Goal: Information Seeking & Learning: Learn about a topic

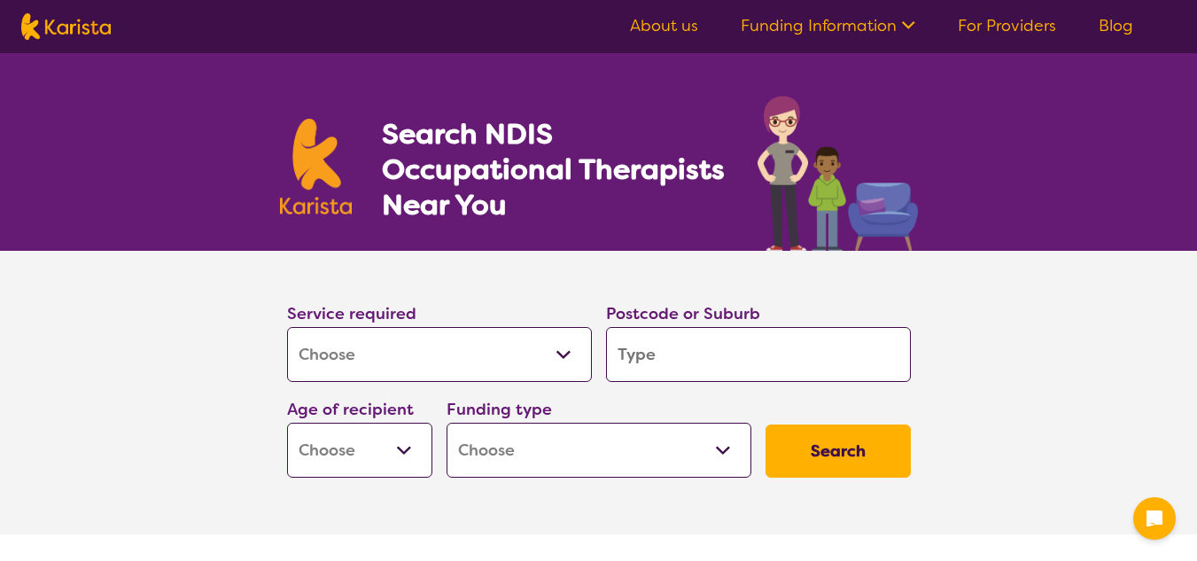
select select "[MEDICAL_DATA]"
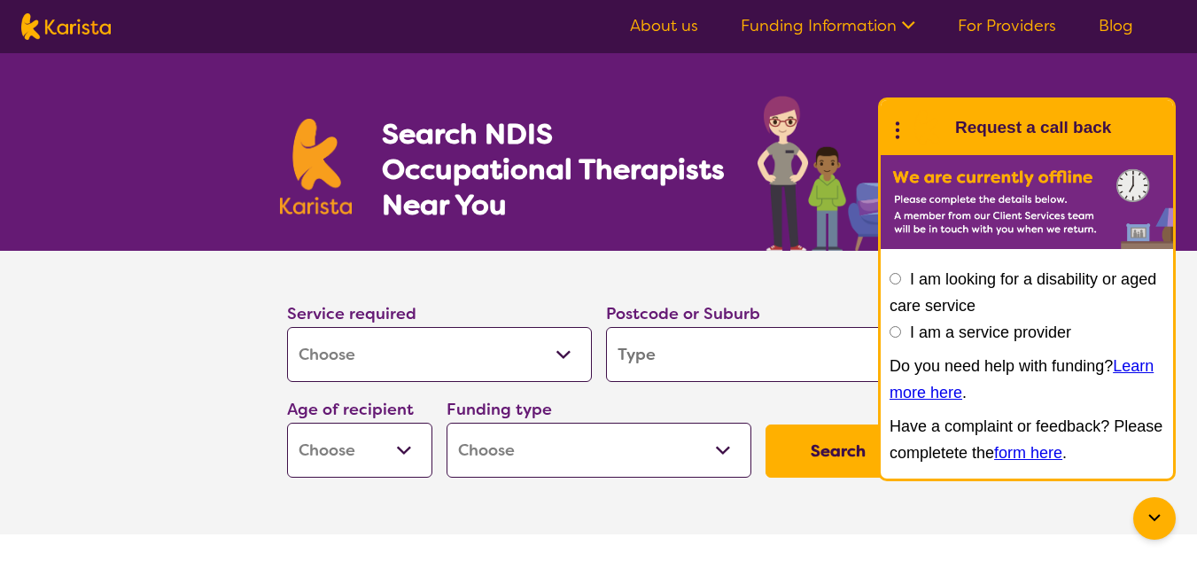
click at [645, 357] on input "search" at bounding box center [758, 354] width 305 height 55
type input "2"
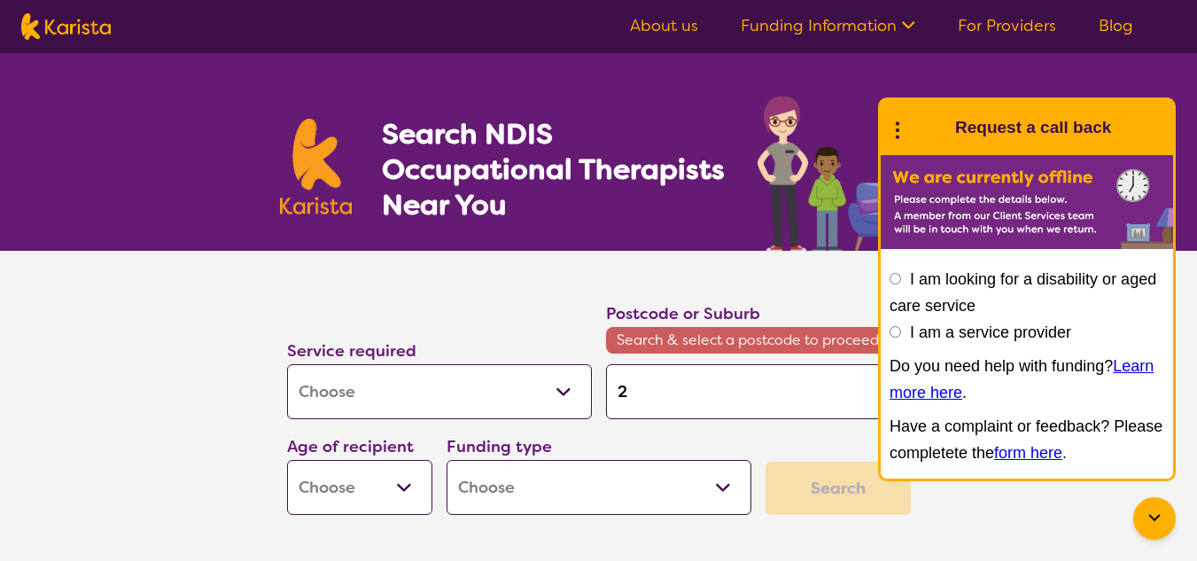
type input "22"
type input "226"
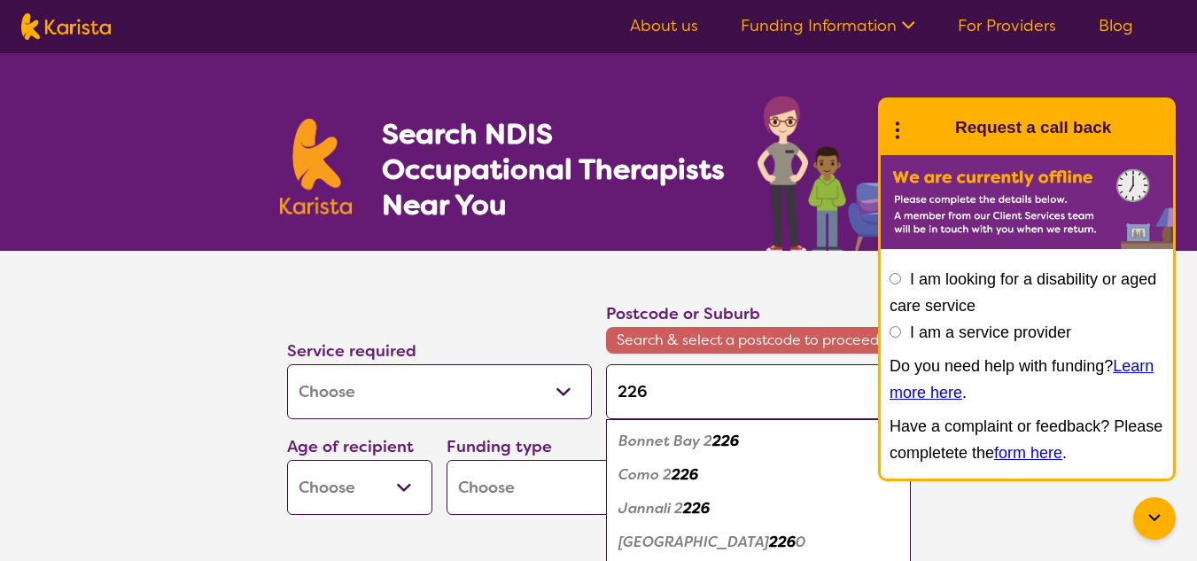
type input "2261"
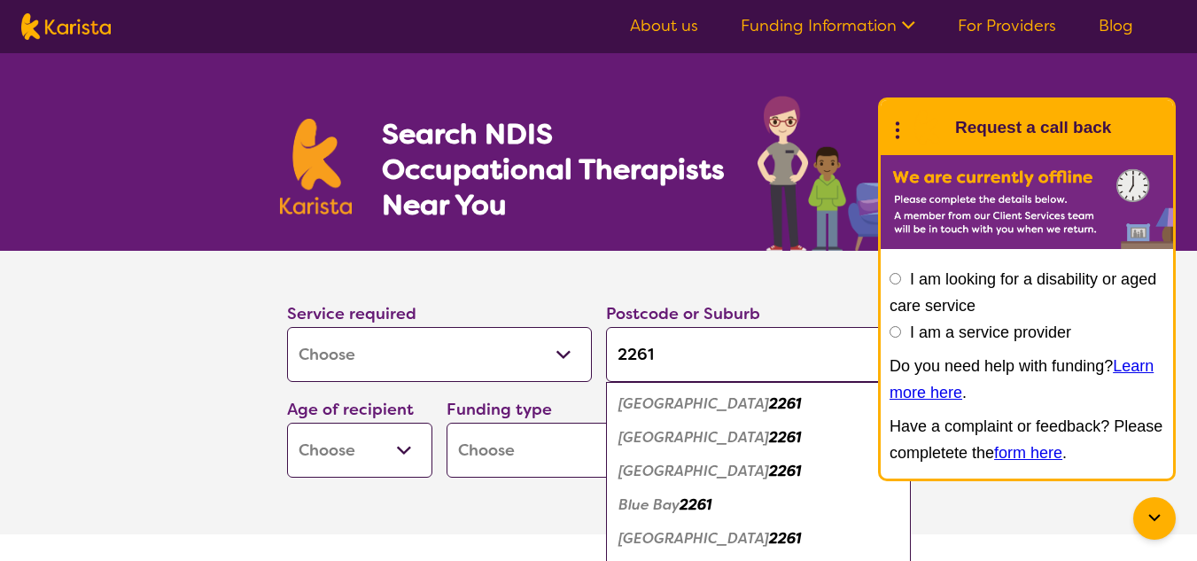
type input "2261"
click at [669, 409] on em "Bateau Bay" at bounding box center [694, 403] width 151 height 19
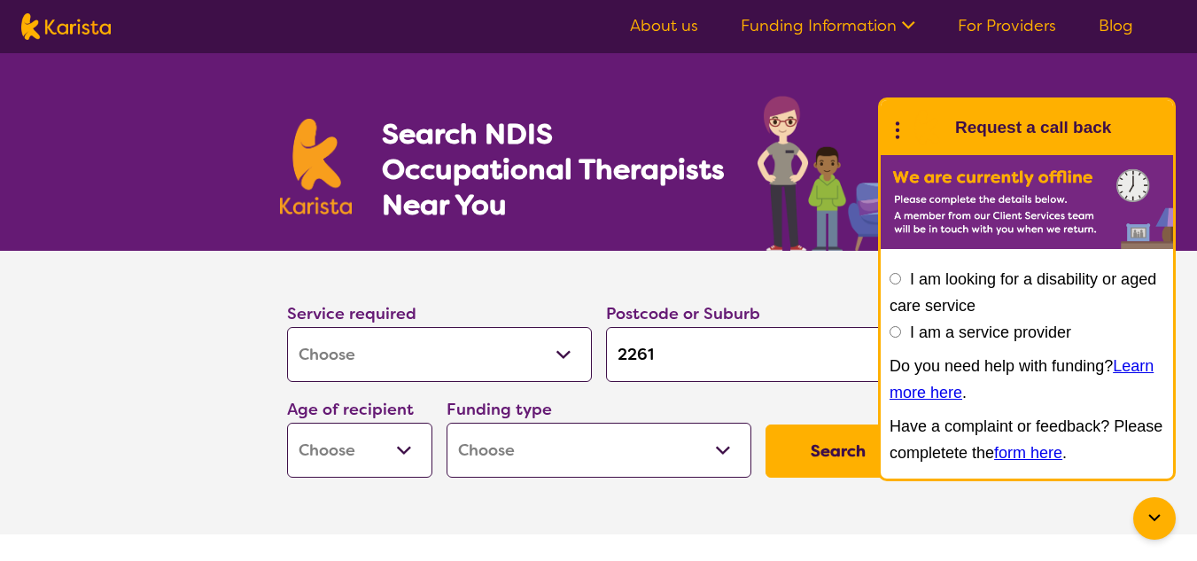
click at [515, 340] on select "Allied Health Assistant Assessment (ADHD or Autism) Behaviour support Counselli…" at bounding box center [439, 354] width 305 height 55
click at [287, 327] on select "Allied Health Assistant Assessment (ADHD or Autism) Behaviour support Counselli…" at bounding box center [439, 354] width 305 height 55
click at [401, 455] on select "Early Childhood - 0 to 9 Child - 10 to 11 Adolescent - 12 to 17 Adult - 18 to 6…" at bounding box center [359, 450] width 145 height 55
click at [461, 463] on select "Home Care Package (HCP) National Disability Insurance Scheme (NDIS) I don't know" at bounding box center [599, 450] width 305 height 55
click at [799, 457] on button "Search" at bounding box center [838, 450] width 145 height 53
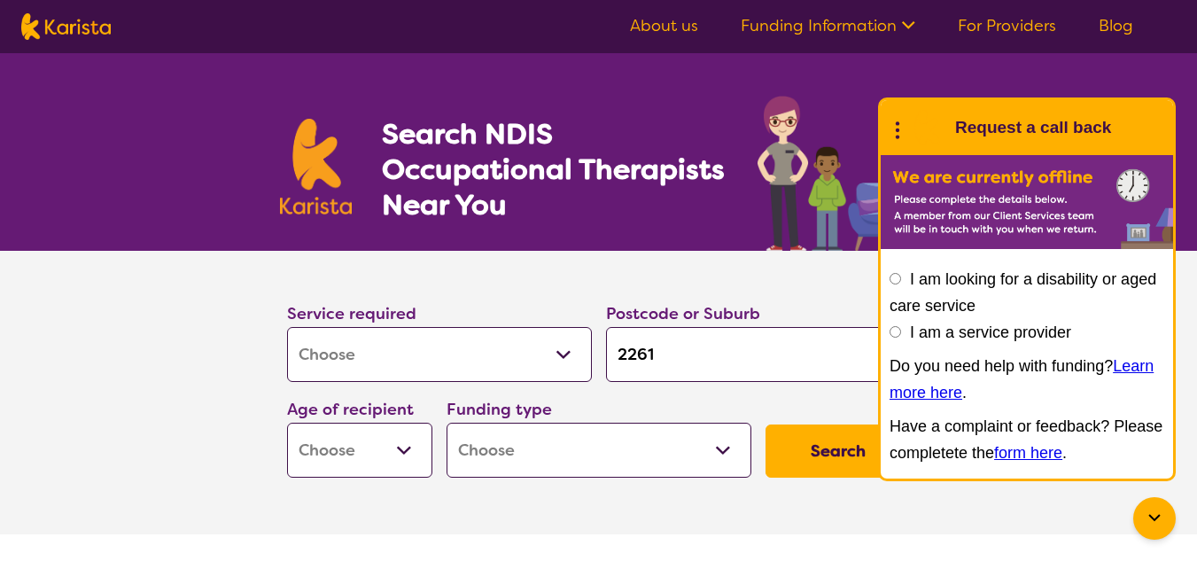
click at [665, 22] on link "About us" at bounding box center [664, 25] width 68 height 21
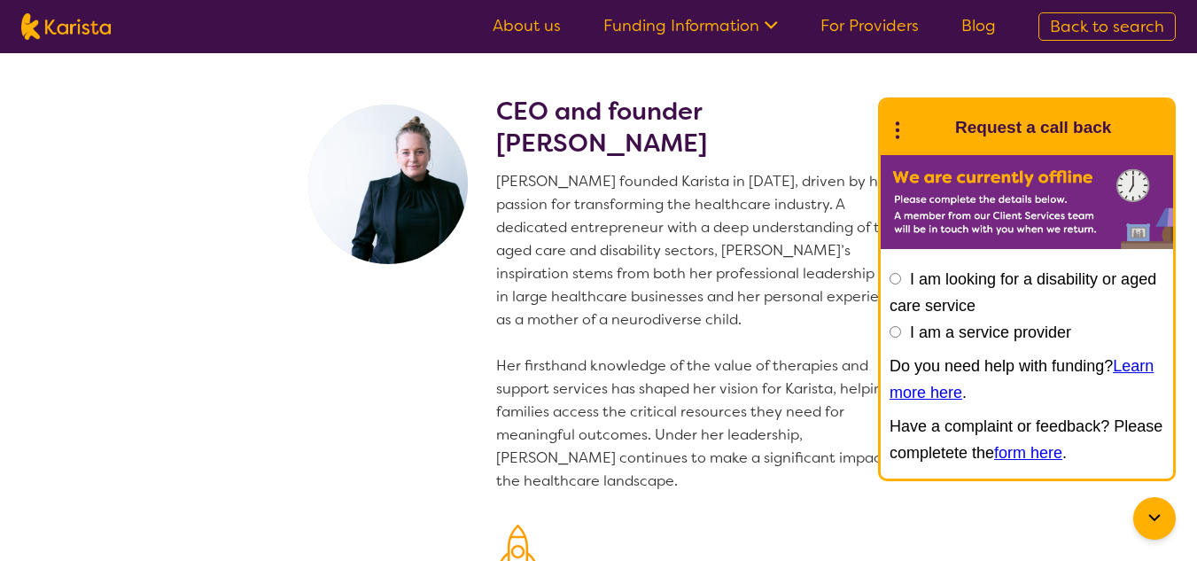
click at [523, 19] on link "About us" at bounding box center [527, 25] width 68 height 21
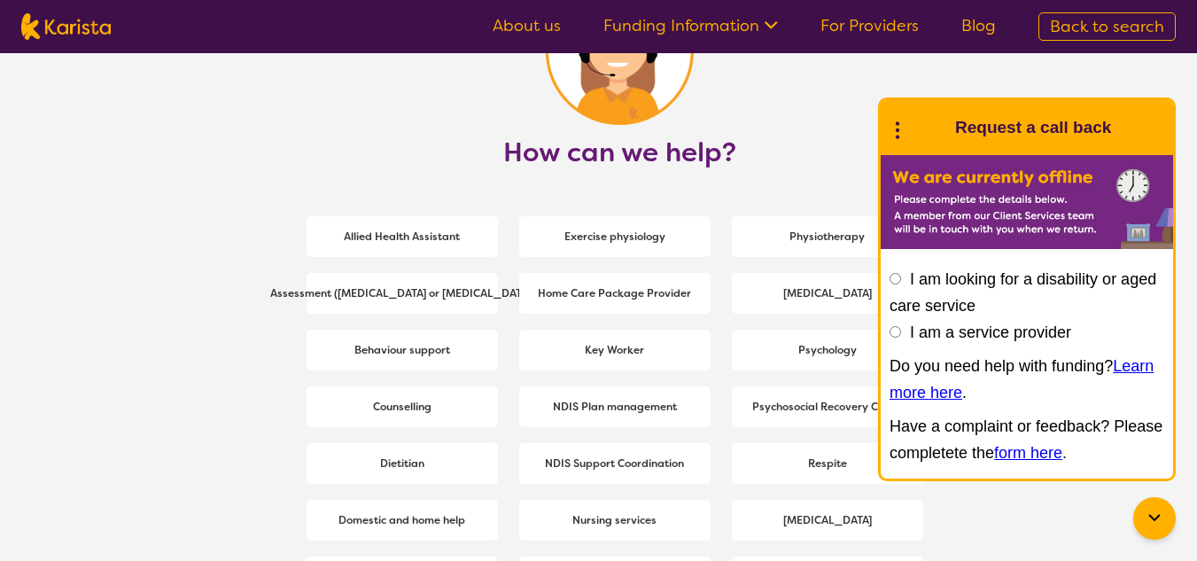
scroll to position [2392, 0]
